Goal: Browse casually

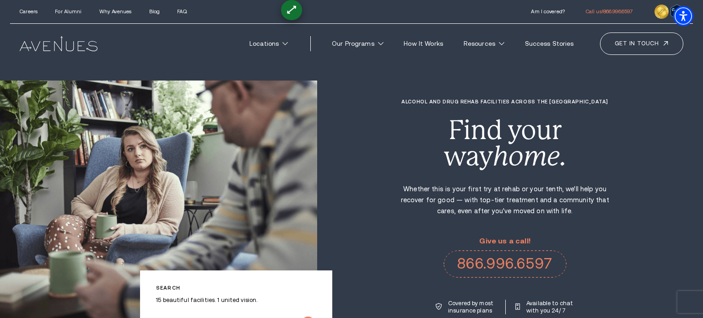
click at [223, 168] on img at bounding box center [158, 207] width 317 height 252
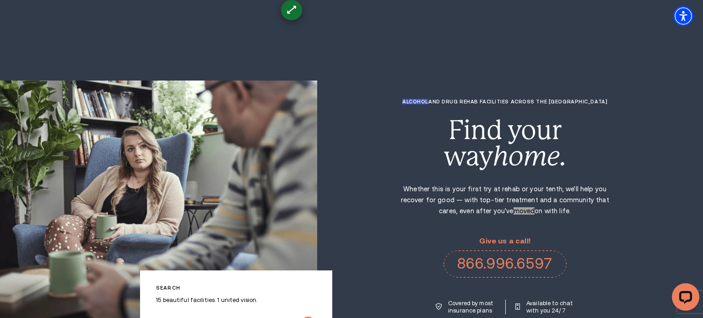
scroll to position [3280, 0]
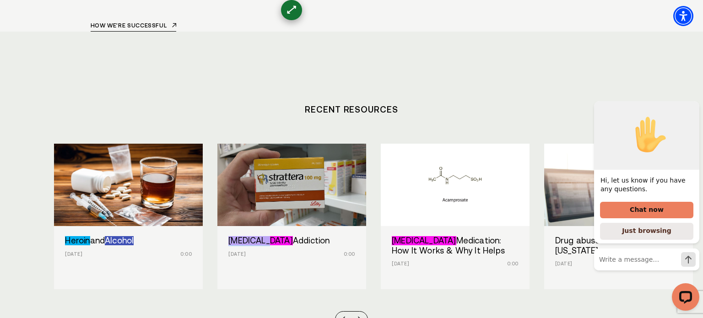
click at [221, 260] on section "Recent Resources Heroin and Alcohol Sep 17, 2025 0:00 Strattera Addiction Sep 1…" at bounding box center [351, 208] width 703 height 352
click at [323, 265] on section "Recent Resources Heroin and Alcohol Sep 17, 2025 0:00 Strattera Addiction Sep 1…" at bounding box center [351, 208] width 703 height 352
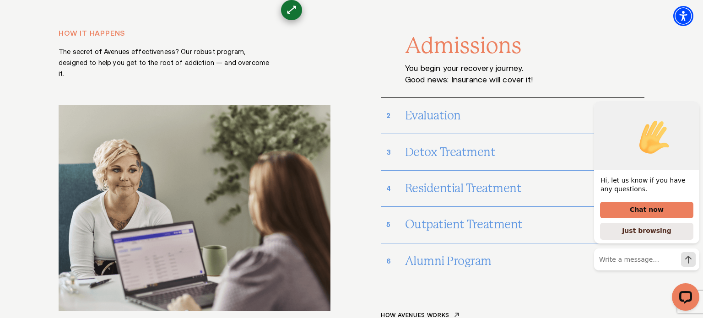
scroll to position [5013, 0]
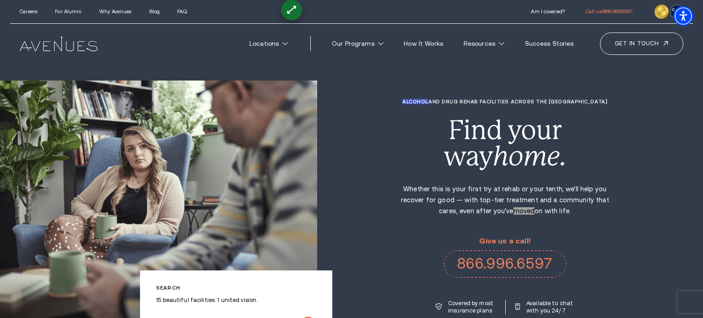
click at [383, 146] on div "Alcohol and Drug Rehab Facilities across the [GEOGRAPHIC_DATA] Find your way ho…" at bounding box center [510, 207] width 386 height 216
